Goal: Information Seeking & Learning: Learn about a topic

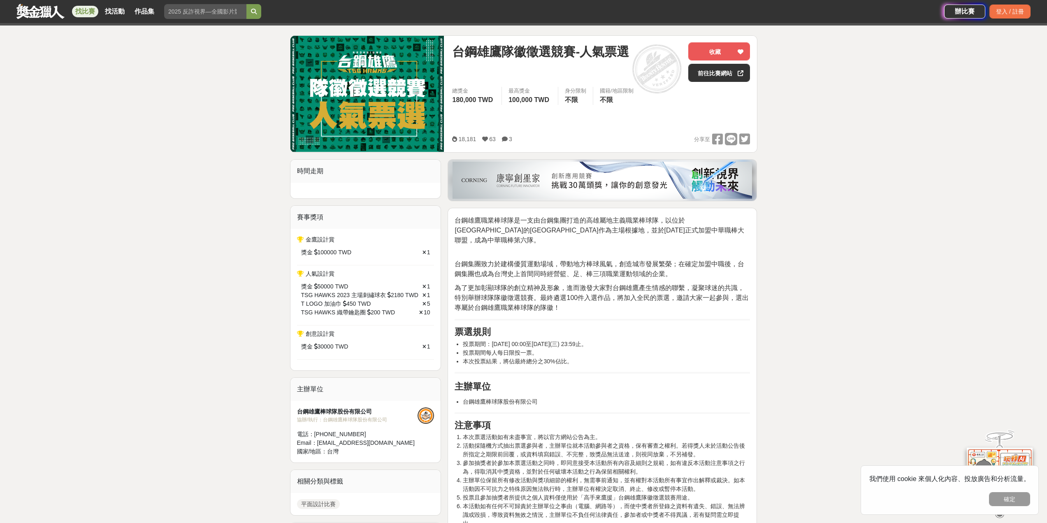
scroll to position [41, 0]
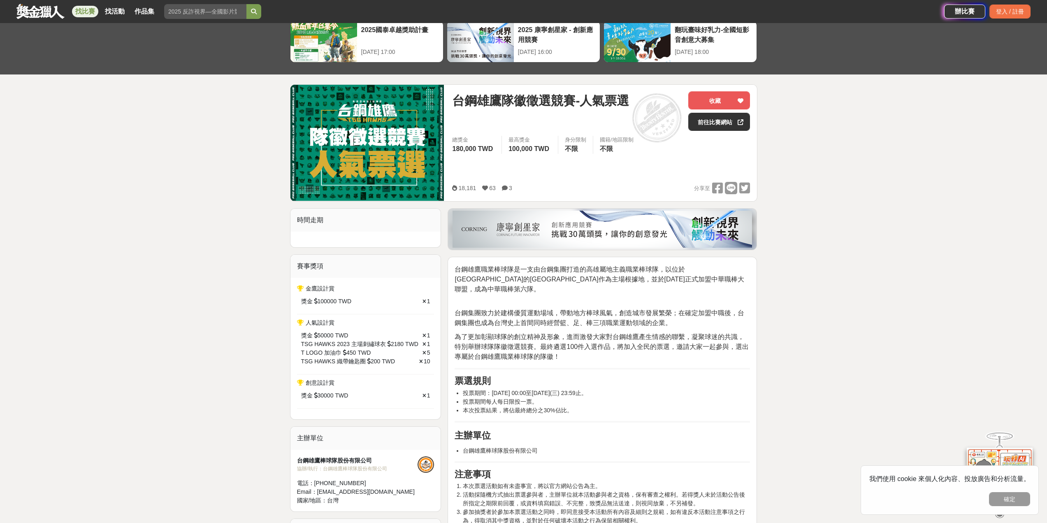
click at [606, 230] on div at bounding box center [602, 229] width 308 height 41
click at [391, 162] on img at bounding box center [367, 143] width 154 height 116
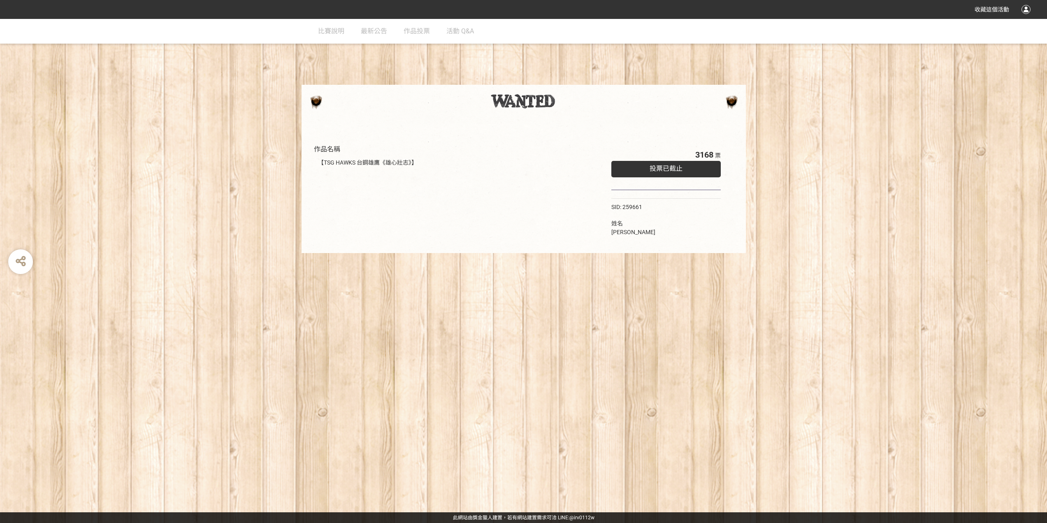
click at [394, 162] on div "【TSG HAWKS 台鋼雄鷹《雄心壯志》】" at bounding box center [452, 162] width 269 height 9
drag, startPoint x: 360, startPoint y: 174, endPoint x: 376, endPoint y: 237, distance: 64.9
click at [376, 237] on div "作品名稱 【TSG HAWKS 台鋼雄鷹《雄心壯志》】" at bounding box center [452, 192] width 285 height 104
click at [605, 158] on div "作品名稱 【TSG HAWKS 台鋼雄鷹《雄心壯志》】 3168 票 投票已截止 SID: 259661 姓名 [PERSON_NAME]" at bounding box center [524, 192] width 428 height 104
click at [323, 155] on div "【TSG HAWKS 台鋼雄鷹《雄心壯志》】" at bounding box center [452, 162] width 277 height 17
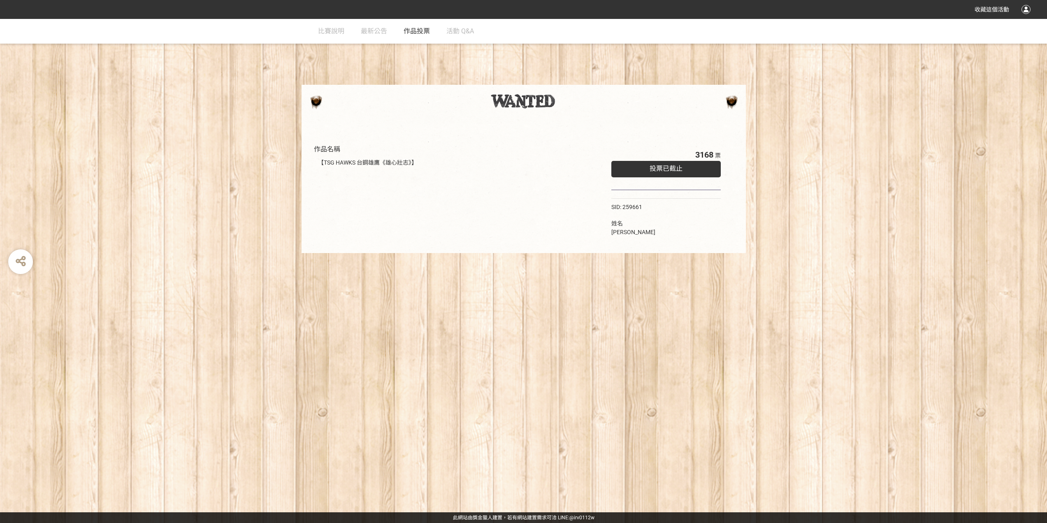
click at [405, 28] on span "作品投票" at bounding box center [416, 31] width 26 height 8
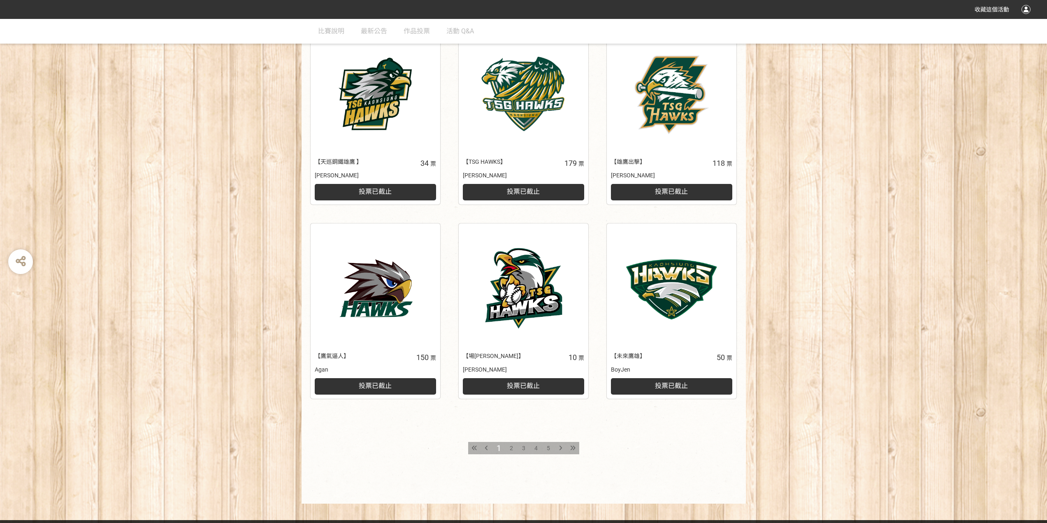
scroll to position [614, 0]
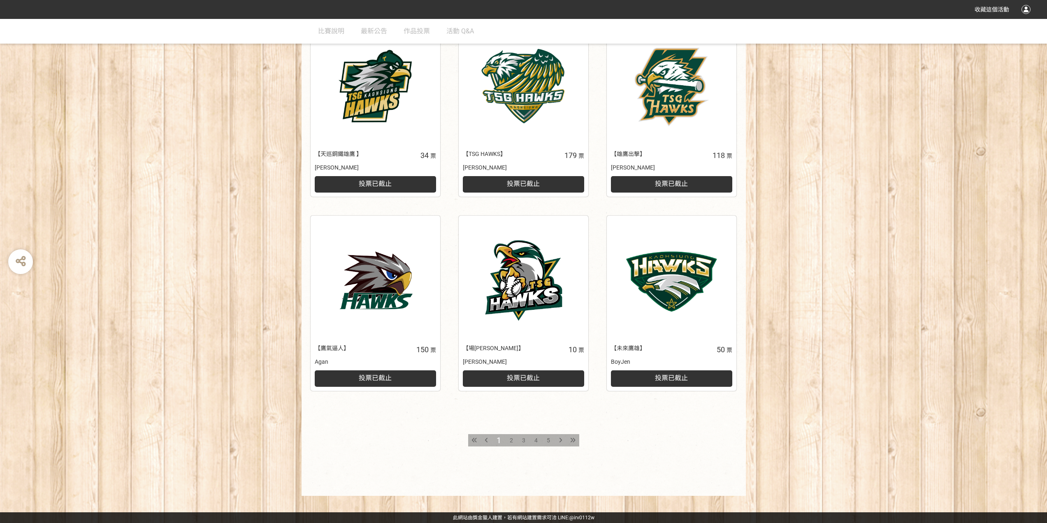
click at [512, 439] on span "2" at bounding box center [511, 440] width 3 height 7
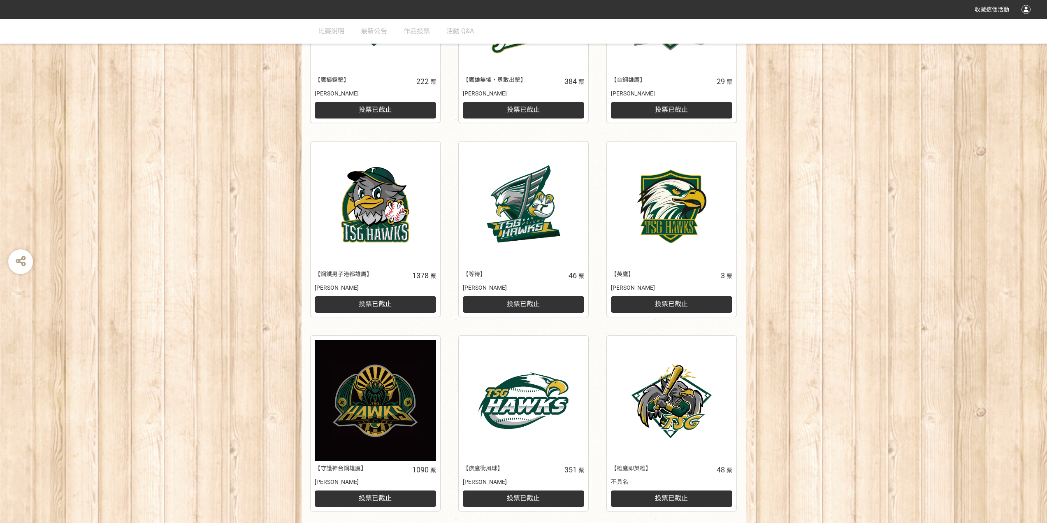
scroll to position [614, 0]
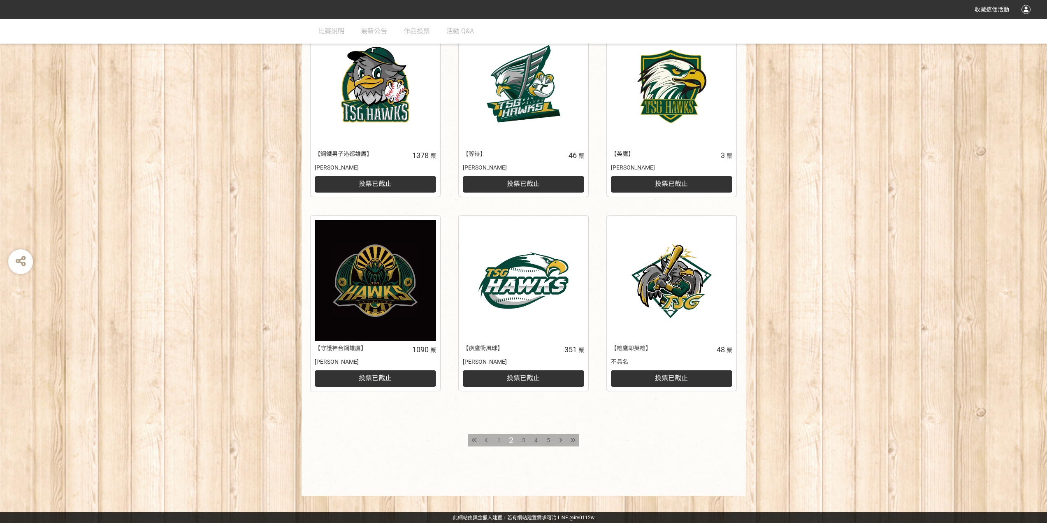
click at [524, 441] on span "3" at bounding box center [523, 440] width 3 height 7
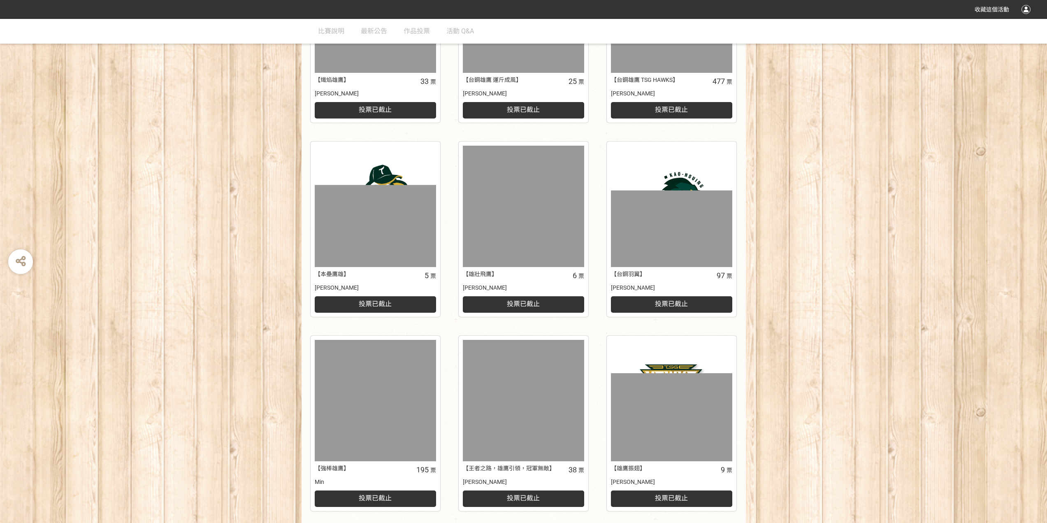
scroll to position [614, 0]
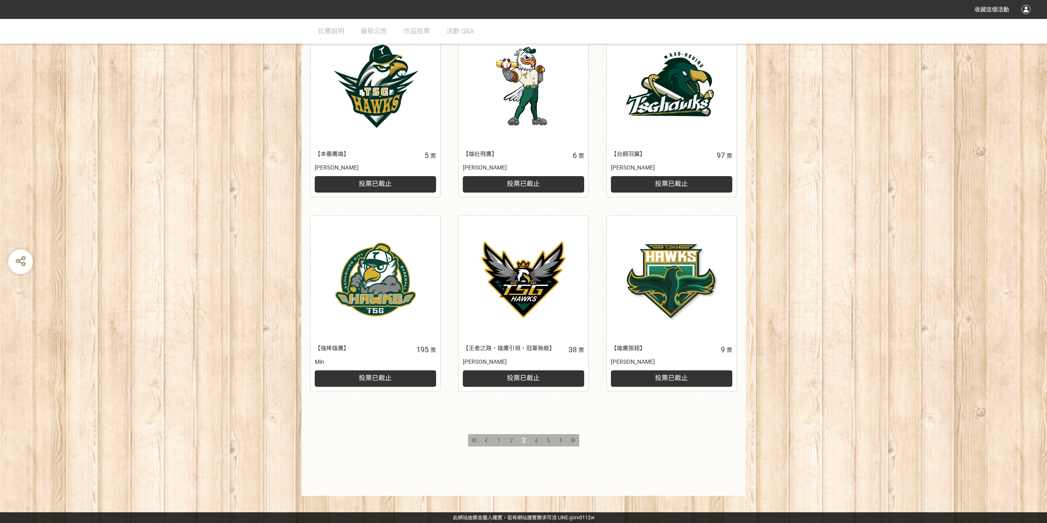
click at [537, 438] on div "4" at bounding box center [536, 440] width 12 height 12
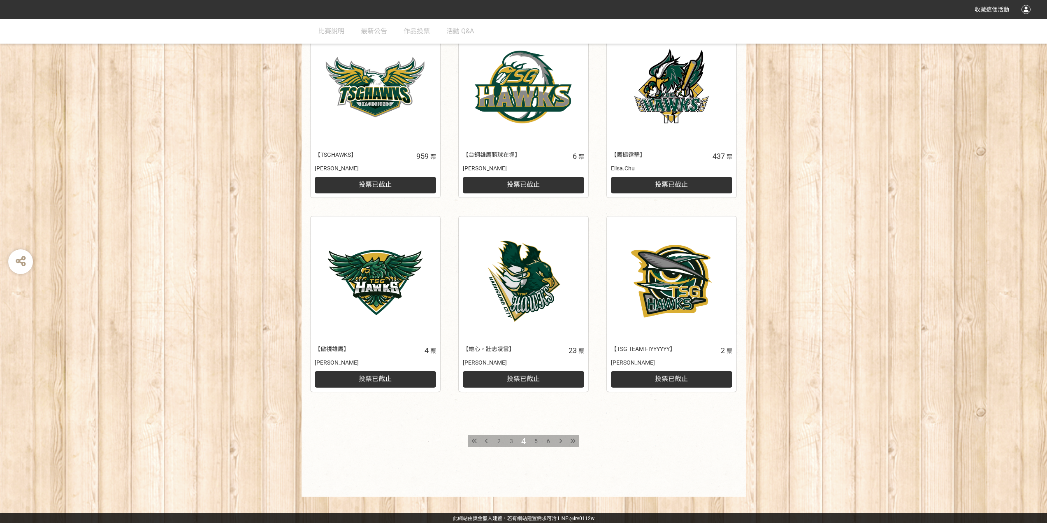
scroll to position [614, 0]
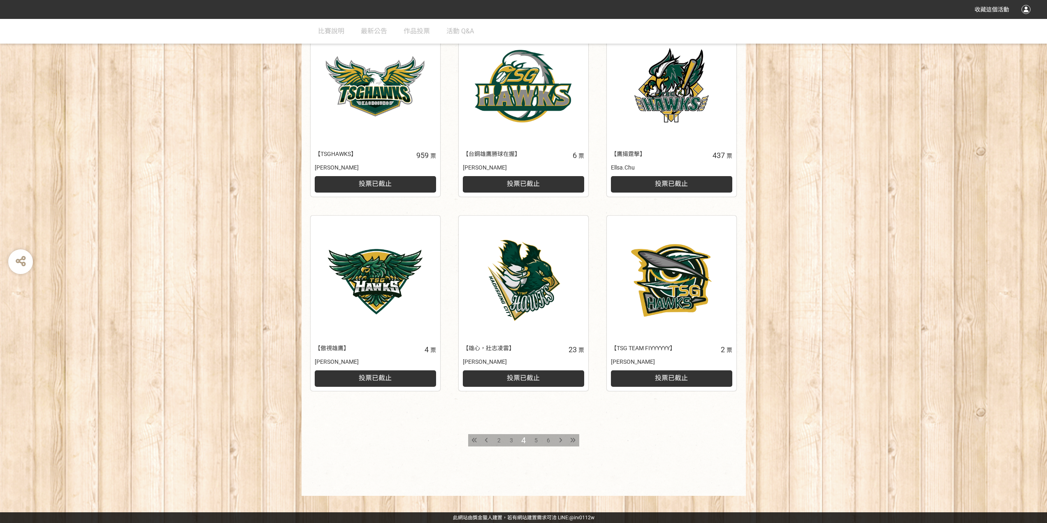
click at [537, 442] on span "5" at bounding box center [535, 440] width 3 height 7
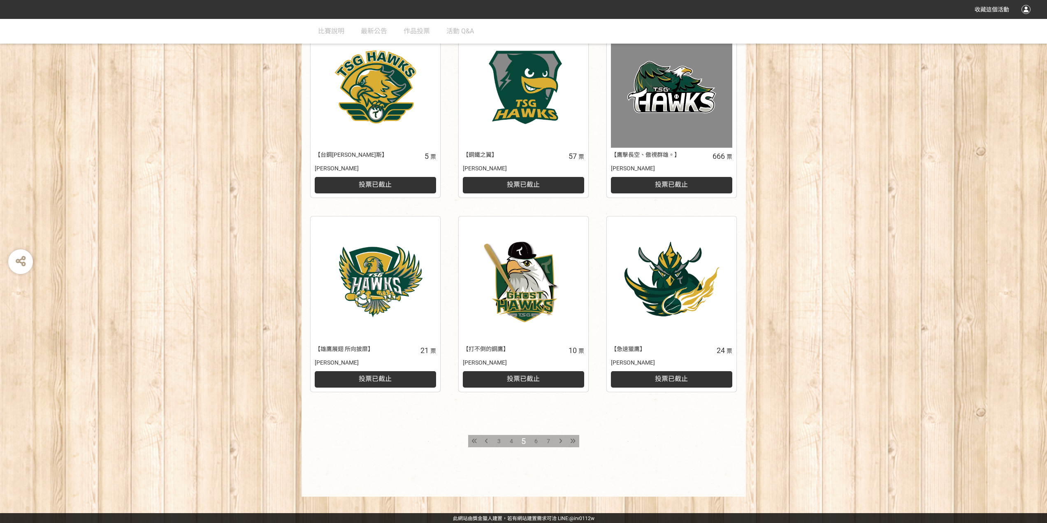
scroll to position [614, 0]
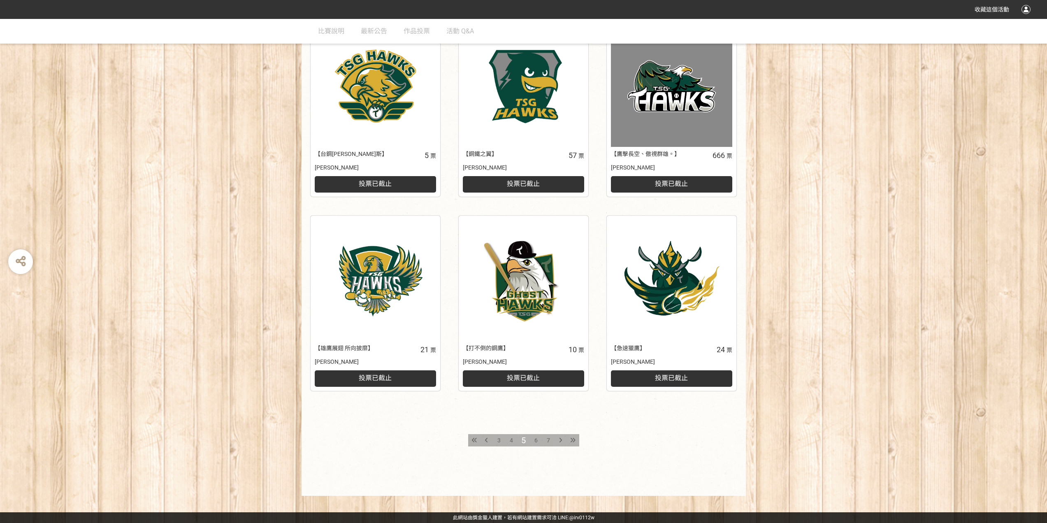
click at [535, 439] on span "6" at bounding box center [535, 440] width 3 height 7
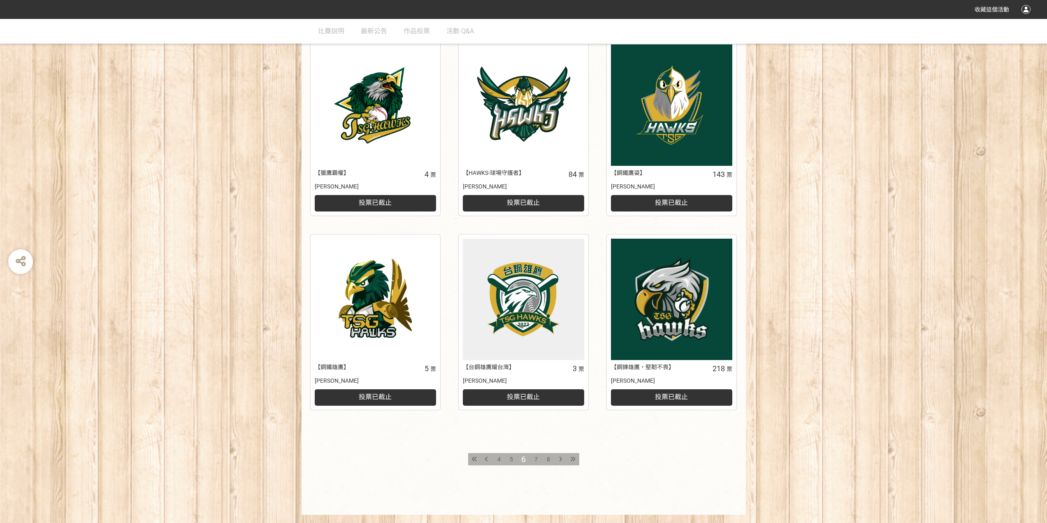
scroll to position [614, 0]
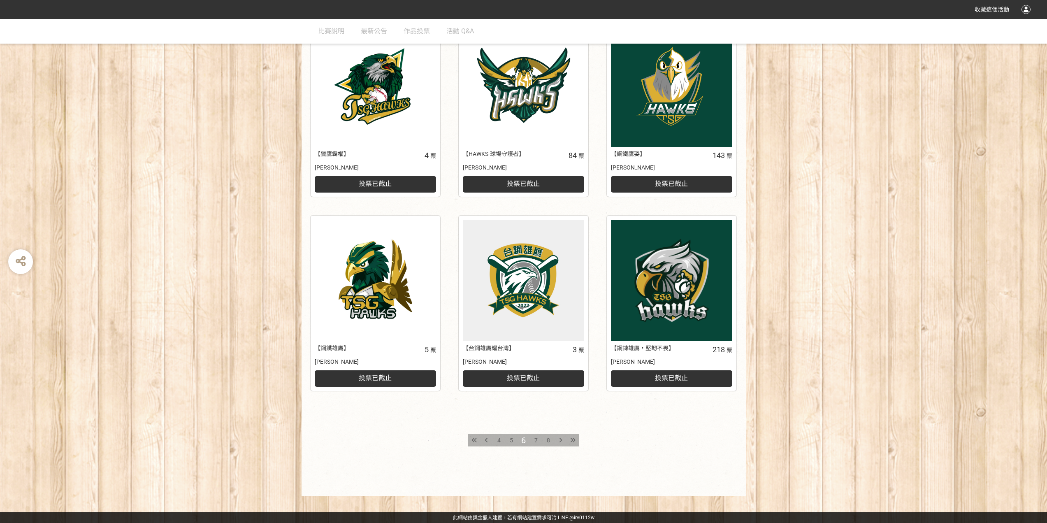
click at [535, 440] on span "7" at bounding box center [535, 440] width 3 height 7
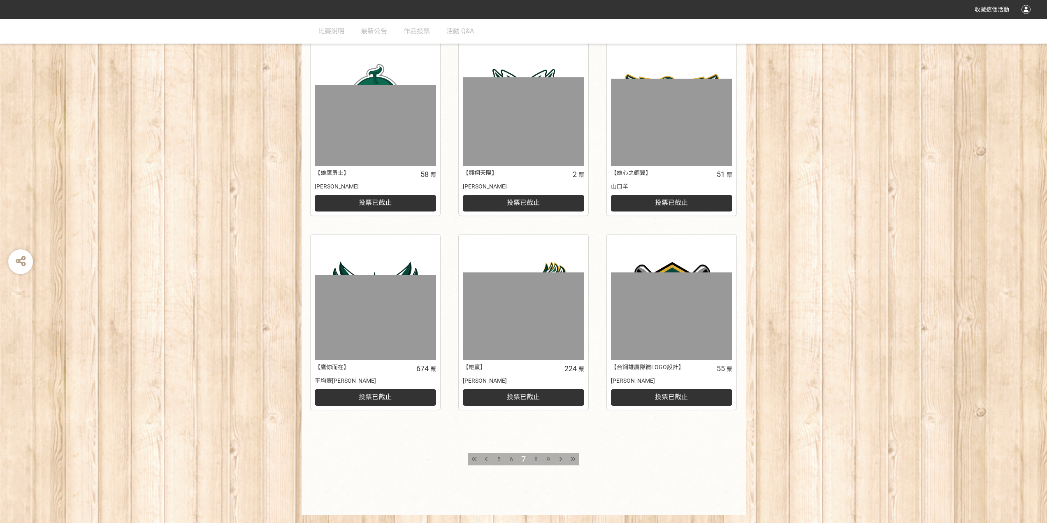
scroll to position [614, 0]
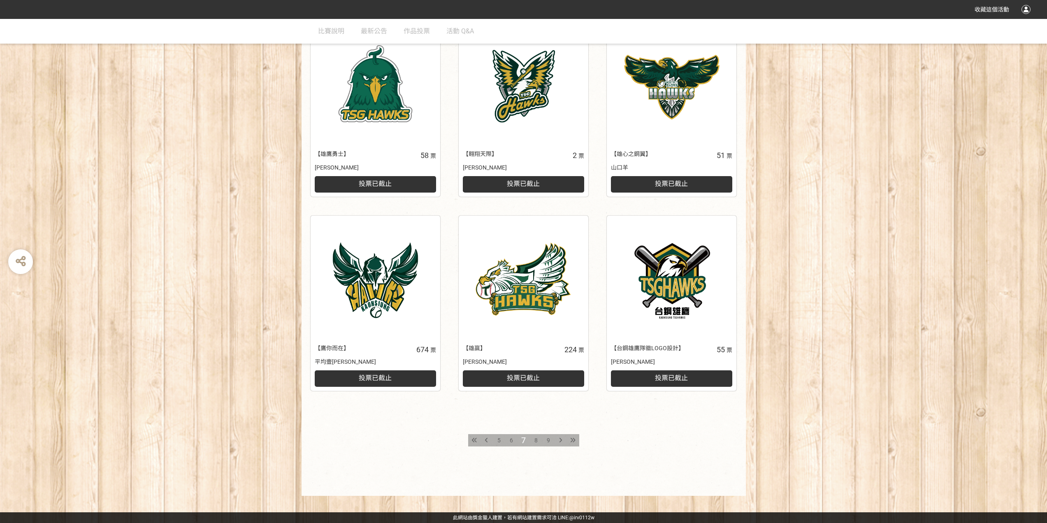
click at [533, 440] on div "8" at bounding box center [536, 440] width 12 height 12
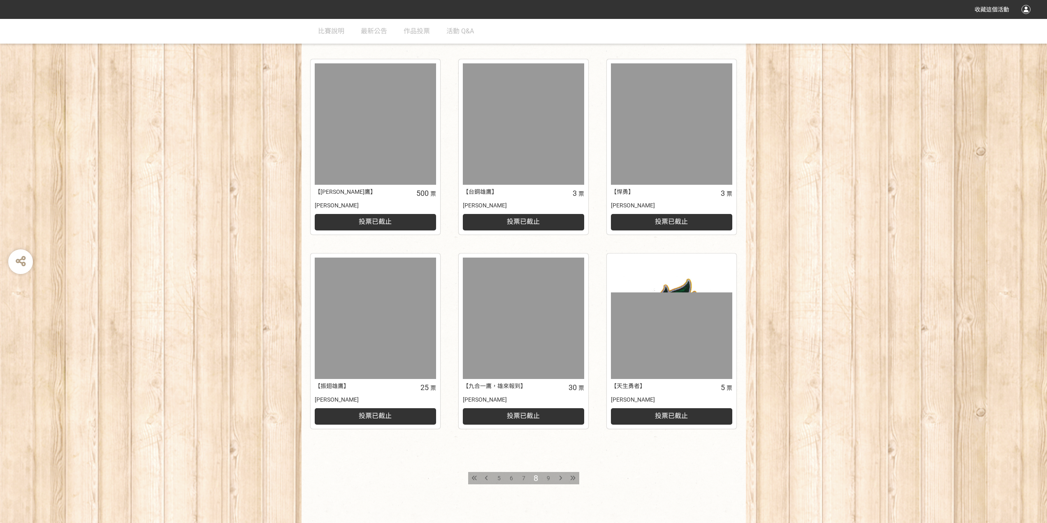
scroll to position [614, 0]
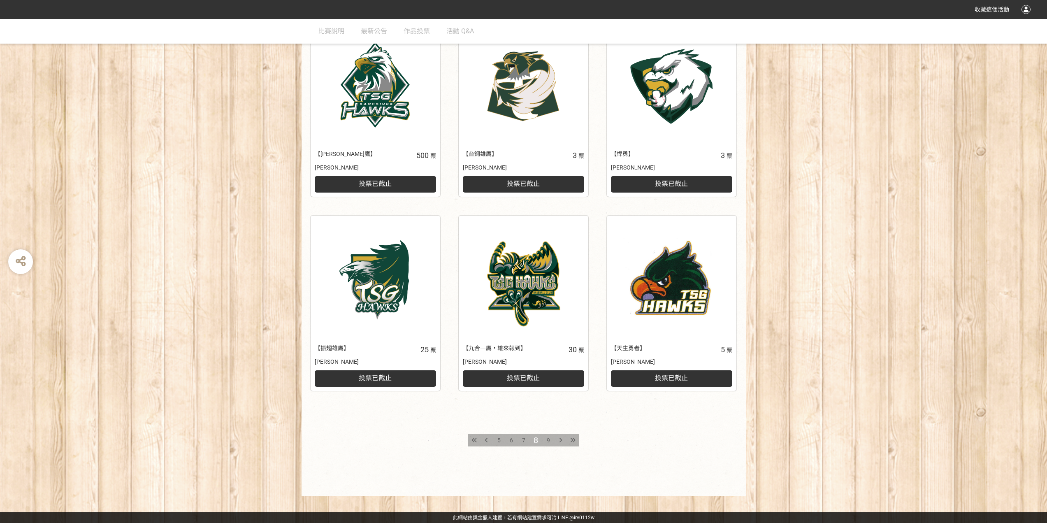
click at [547, 442] on span "9" at bounding box center [548, 440] width 3 height 7
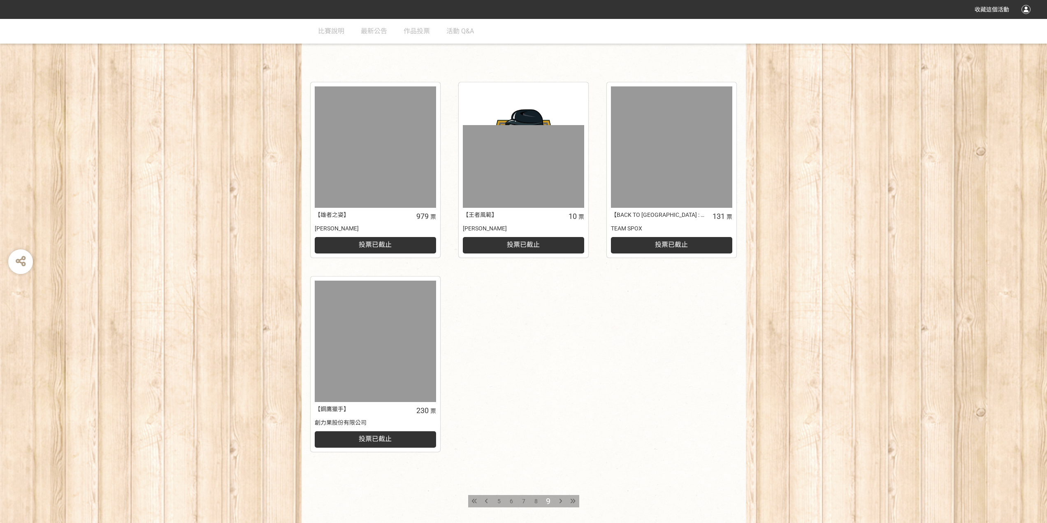
scroll to position [225, 0]
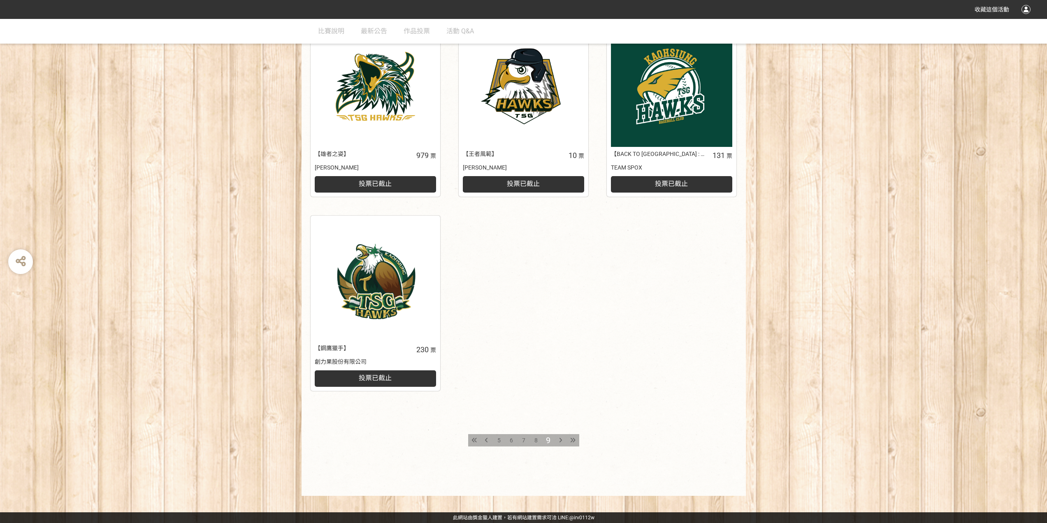
click at [478, 438] on div at bounding box center [474, 440] width 12 height 12
